Goal: Find specific page/section: Find specific page/section

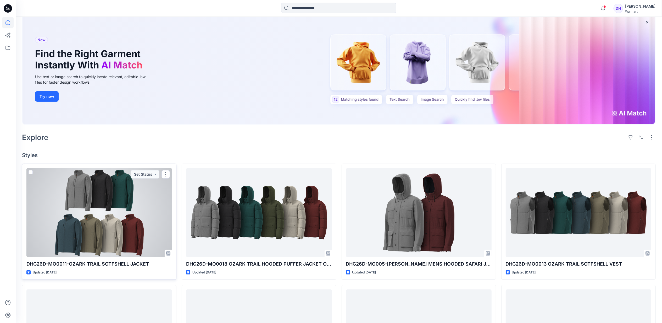
scroll to position [70, 0]
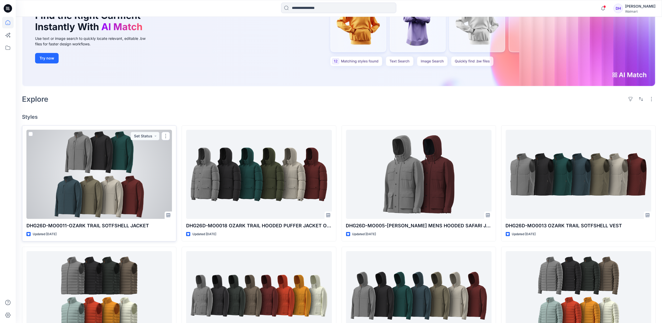
click at [134, 205] on div at bounding box center [99, 174] width 146 height 89
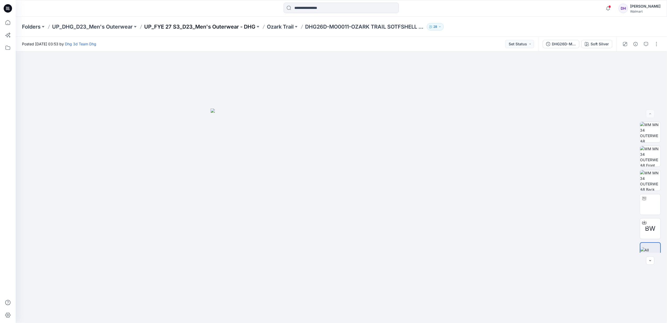
click at [230, 28] on p "UP_FYE 27 S3_D23_Men's Outerwear - DHG" at bounding box center [199, 26] width 111 height 7
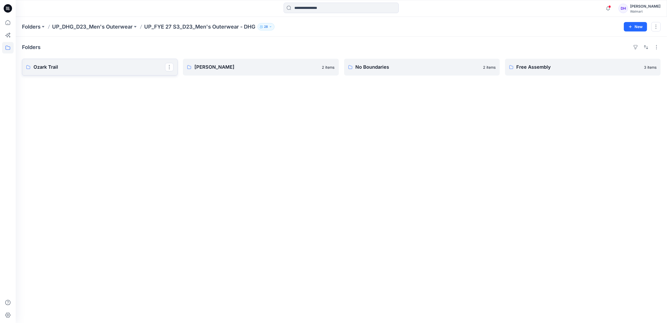
click at [112, 63] on link "Ozark Trail" at bounding box center [100, 67] width 156 height 17
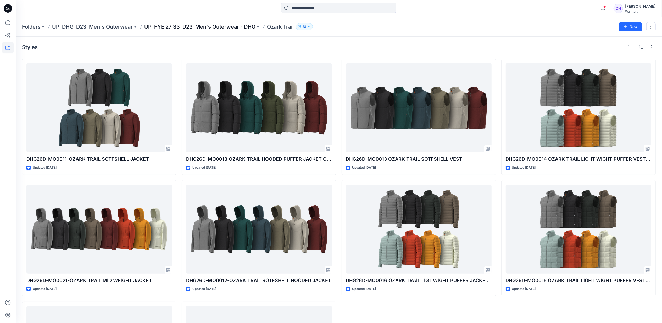
click at [207, 26] on p "UP_FYE 27 S3_D23_Men's Outerwear - DHG" at bounding box center [199, 26] width 111 height 7
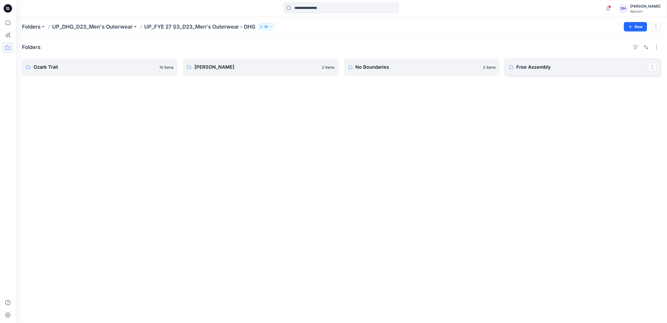
click at [602, 68] on p "Free Assembly" at bounding box center [583, 66] width 132 height 7
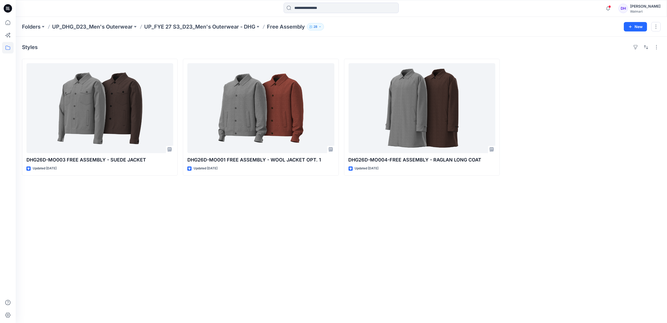
click at [436, 235] on div "Styles DHG26D-MO003 FREE ASSEMBLY - SUEDE JACKET Updated [DATE] DHG26D-MO001 FR…" at bounding box center [342, 180] width 652 height 286
click at [227, 22] on div "Folders UP_DHG_D23_Men's Outerwear UP_FYE 27 S3_D23_Men's Outerwear - DHG Free …" at bounding box center [342, 27] width 652 height 20
click at [228, 27] on p "UP_FYE 27 S3_D23_Men's Outerwear - DHG" at bounding box center [199, 26] width 111 height 7
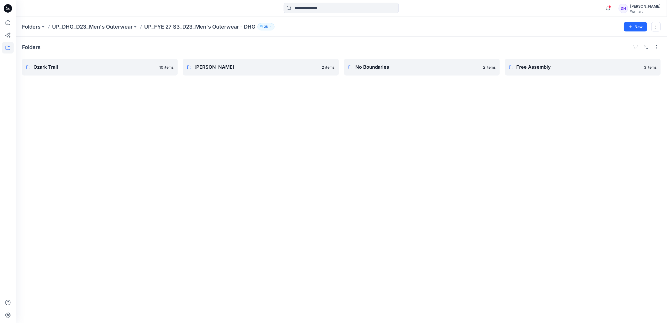
click at [347, 261] on div "Folders Ozark Trail 10 items [PERSON_NAME] 2 items No Boundaries 2 items Free A…" at bounding box center [342, 180] width 652 height 286
